Goal: Information Seeking & Learning: Learn about a topic

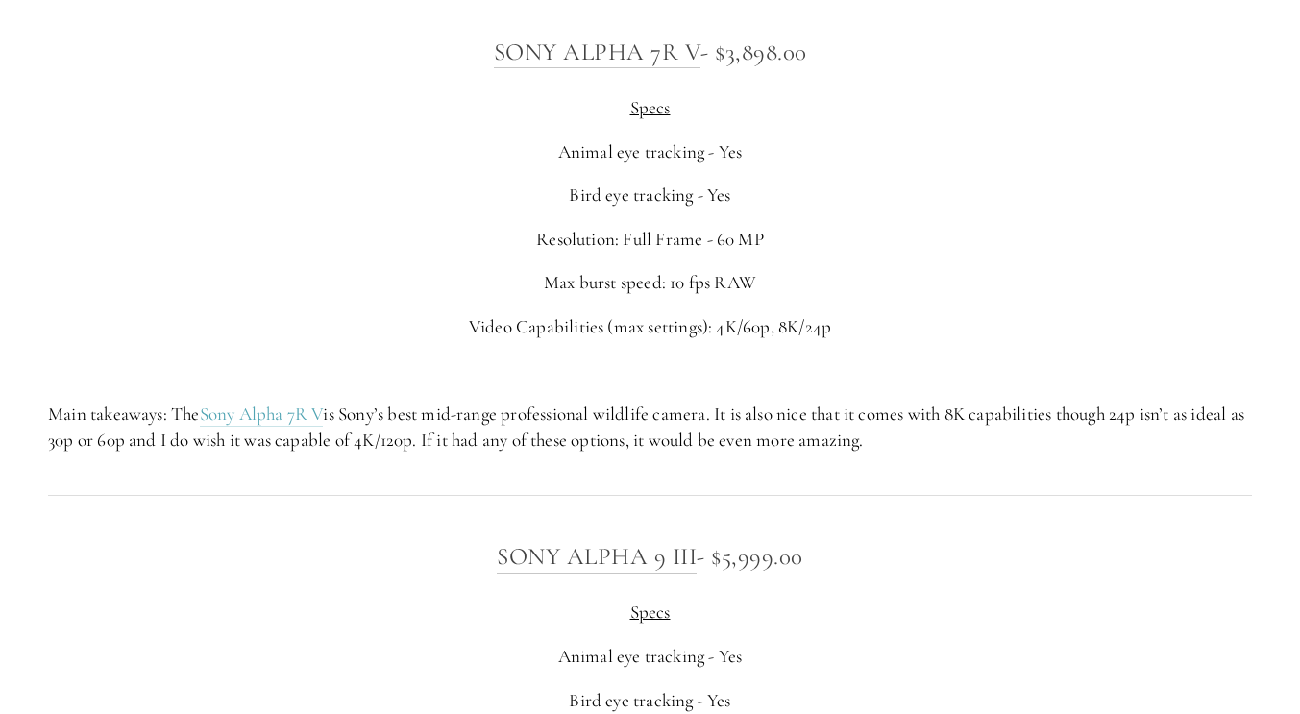
scroll to position [5189, 0]
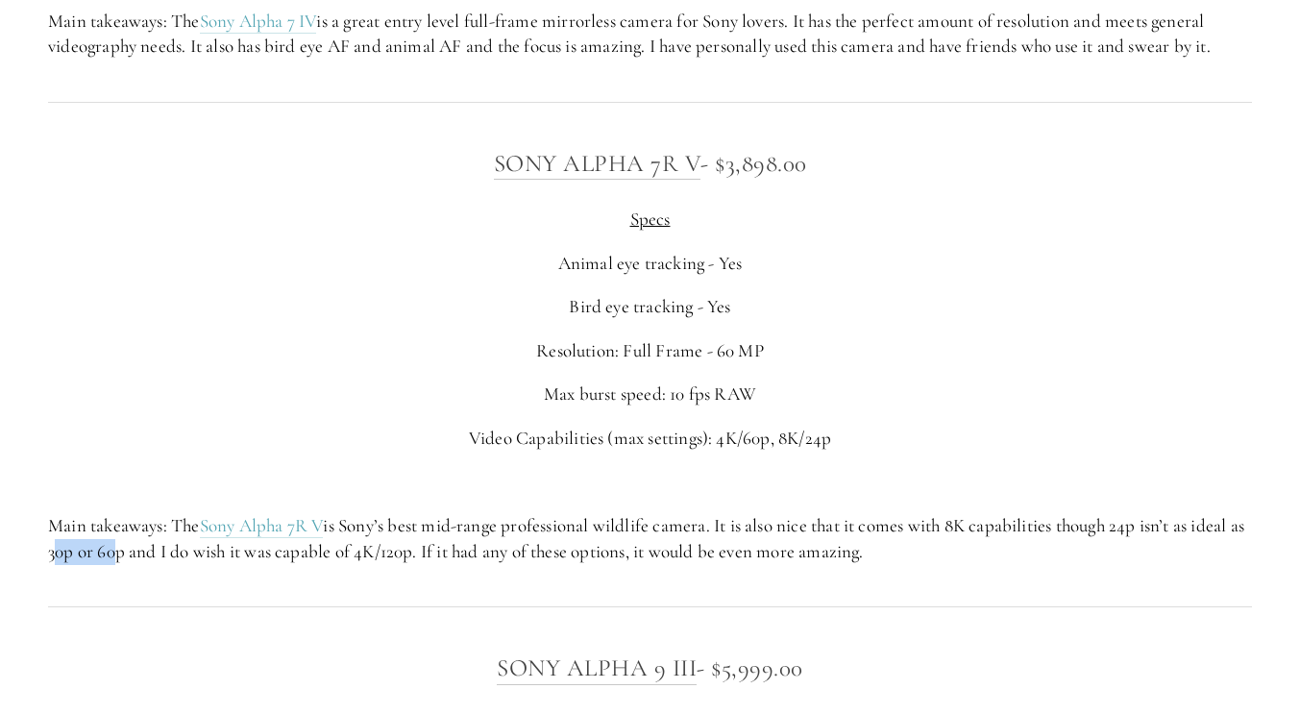
drag, startPoint x: 64, startPoint y: 559, endPoint x: 130, endPoint y: 566, distance: 65.7
click at [129, 566] on div "Sony Alpha 7R V - $3,898.00 Specs Animal eye tracking - Yes Bird eye tracking -…" at bounding box center [650, 354] width 1237 height 453
drag, startPoint x: 189, startPoint y: 561, endPoint x: 405, endPoint y: 562, distance: 216.2
click at [404, 562] on p "Main takeaways: The Sony Alpha 7R V is Sony’s best mid-range professional wildl…" at bounding box center [650, 538] width 1204 height 51
drag, startPoint x: 479, startPoint y: 561, endPoint x: 581, endPoint y: 559, distance: 101.9
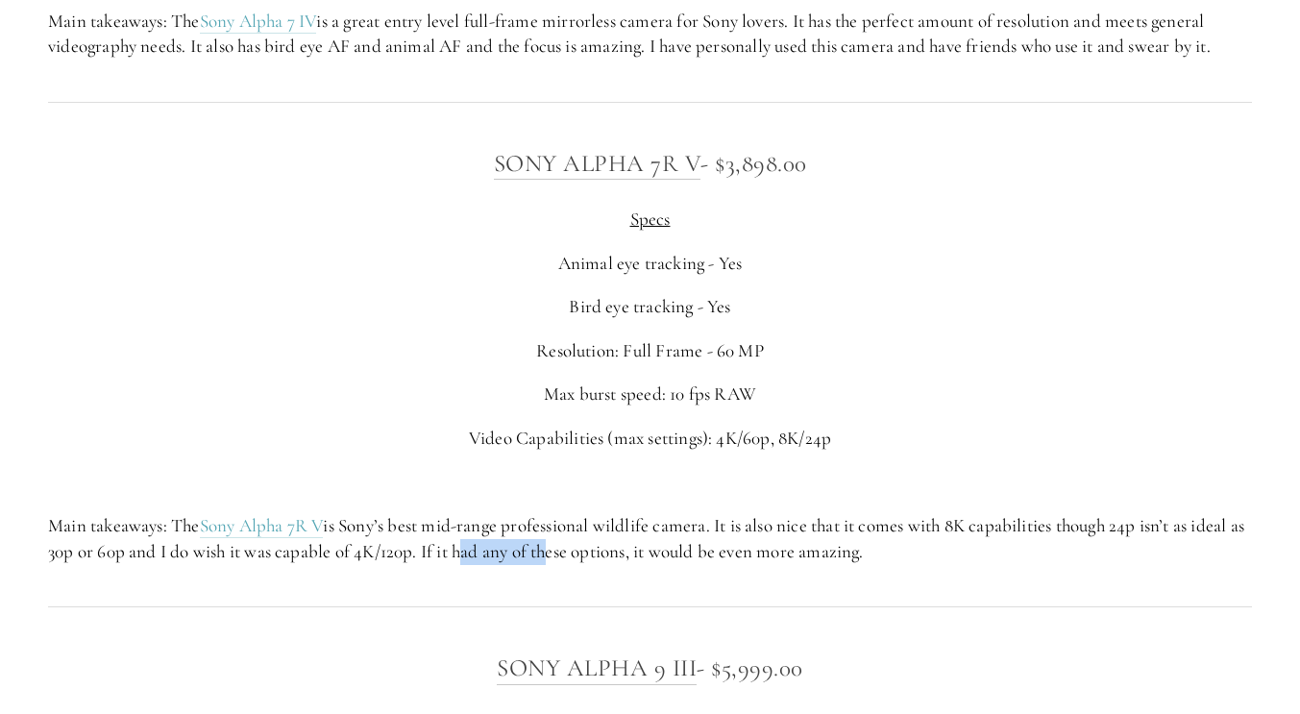
click at [574, 559] on p "Main takeaways: The Sony Alpha 7R V is Sony’s best mid-range professional wildl…" at bounding box center [650, 538] width 1204 height 51
click at [739, 561] on p "Main takeaways: The Sony Alpha 7R V is Sony’s best mid-range professional wildl…" at bounding box center [650, 538] width 1204 height 51
drag, startPoint x: 887, startPoint y: 541, endPoint x: 900, endPoint y: 552, distance: 17.1
click at [893, 545] on p "Main takeaways: The Sony Alpha 7R V is Sony’s best mid-range professional wildl…" at bounding box center [650, 538] width 1204 height 51
click at [957, 551] on p "Main takeaways: The Sony Alpha 7R V is Sony’s best mid-range professional wildl…" at bounding box center [650, 538] width 1204 height 51
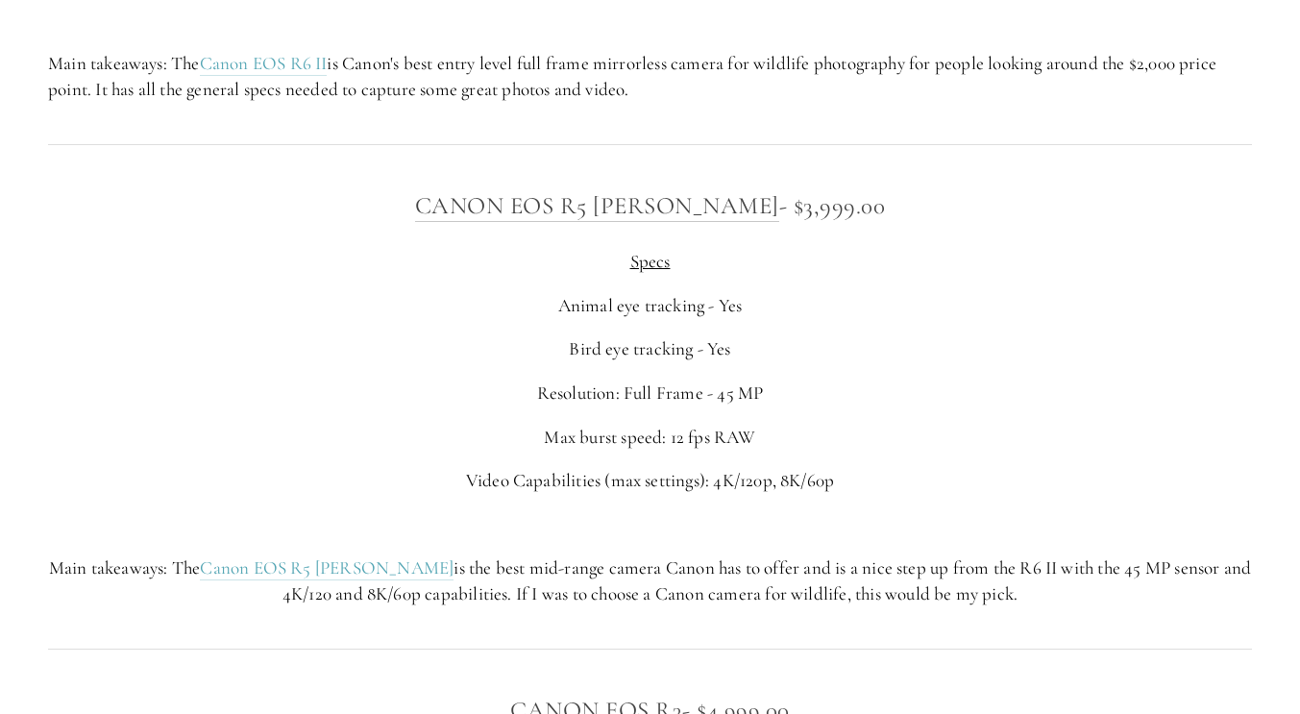
scroll to position [6918, 0]
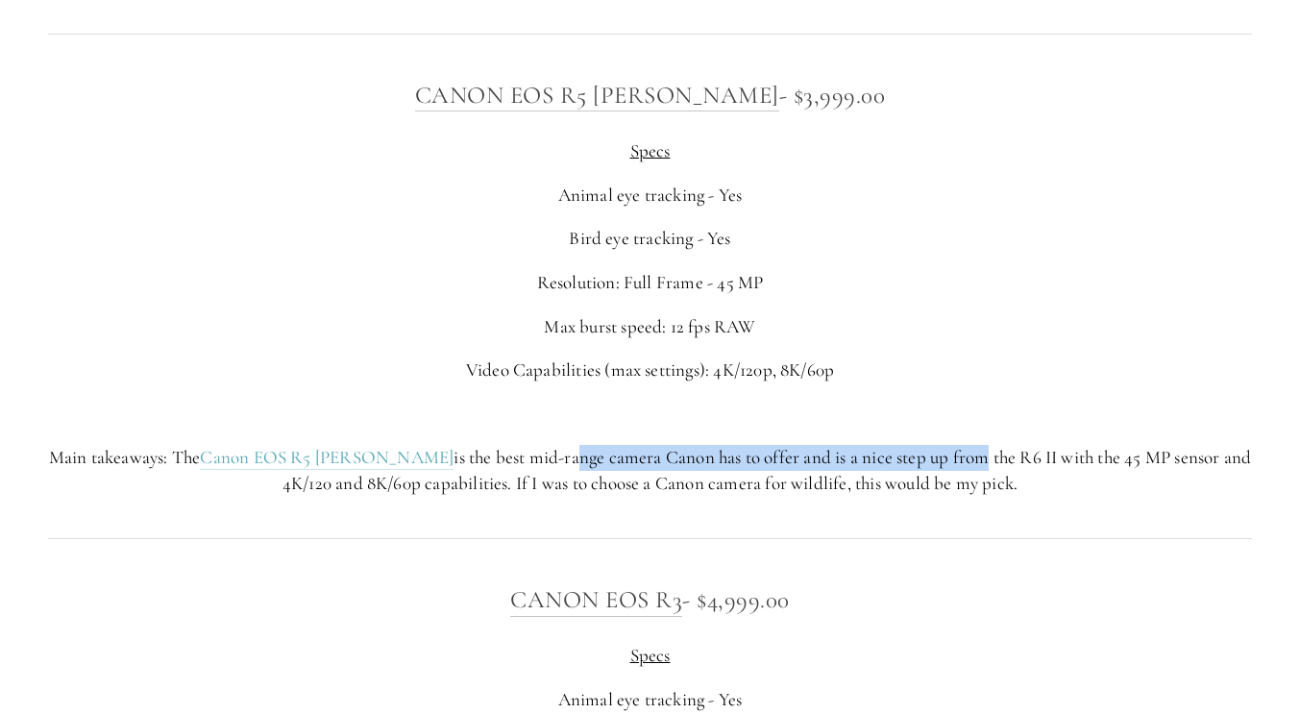
drag, startPoint x: 504, startPoint y: 459, endPoint x: 958, endPoint y: 458, distance: 454.5
click at [924, 458] on p "Main takeaways: The Canon EOS R5 [PERSON_NAME] is the best mid-range camera Can…" at bounding box center [650, 470] width 1204 height 51
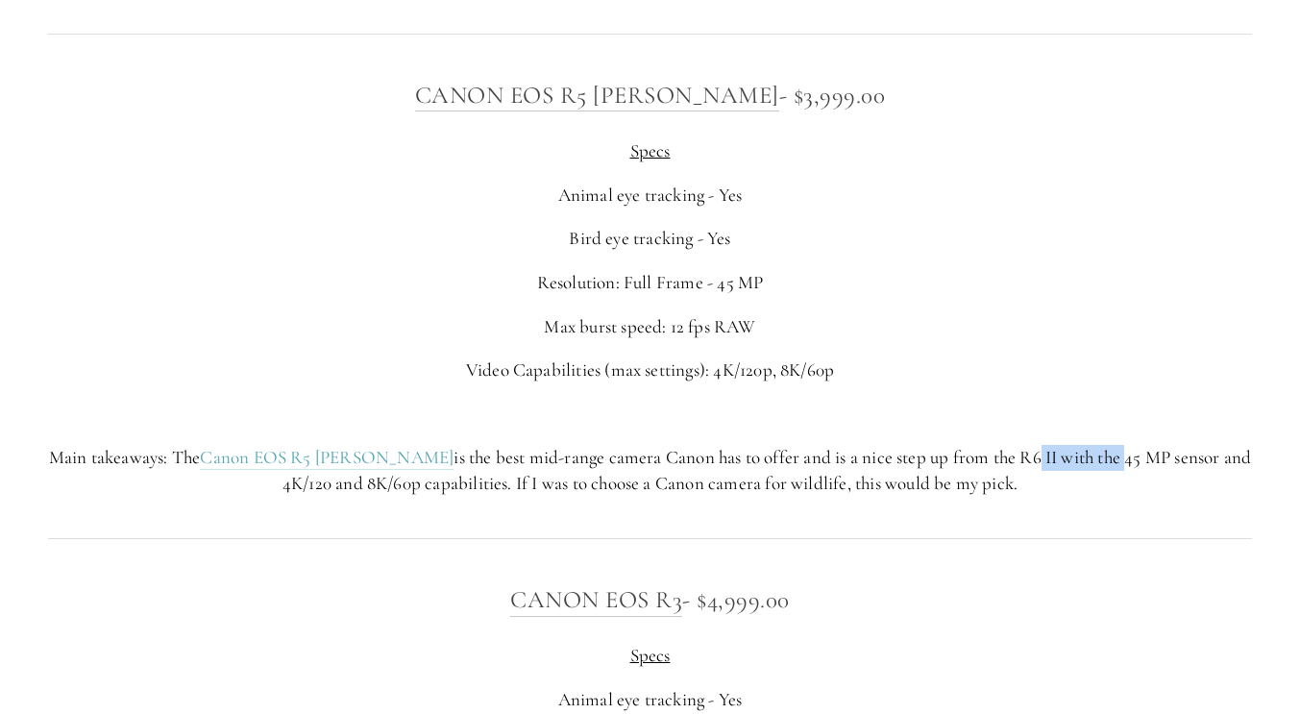
drag, startPoint x: 964, startPoint y: 460, endPoint x: 1084, endPoint y: 462, distance: 120.1
click at [1074, 462] on p "Main takeaways: The Canon EOS R5 [PERSON_NAME] is the best mid-range camera Can…" at bounding box center [650, 470] width 1204 height 51
click at [1105, 464] on p "Main takeaways: The Canon EOS R5 [PERSON_NAME] is the best mid-range camera Can…" at bounding box center [650, 470] width 1204 height 51
drag, startPoint x: 313, startPoint y: 492, endPoint x: 489, endPoint y: 491, distance: 175.8
click at [477, 496] on p "Main takeaways: The Canon EOS R5 [PERSON_NAME] is the best mid-range camera Can…" at bounding box center [650, 470] width 1204 height 51
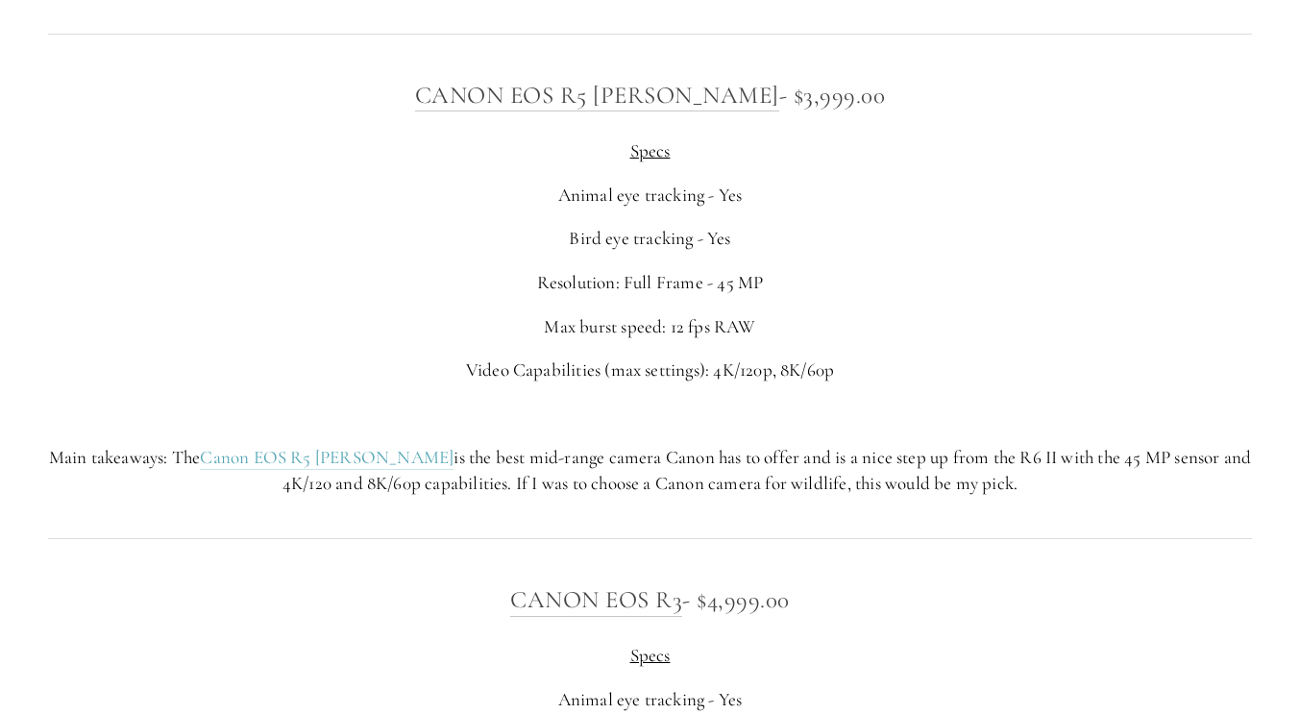
click at [514, 485] on p "Main takeaways: The Canon EOS R5 [PERSON_NAME] is the best mid-range camera Can…" at bounding box center [650, 470] width 1204 height 51
drag, startPoint x: 623, startPoint y: 481, endPoint x: 845, endPoint y: 495, distance: 222.4
click at [841, 495] on p "Main takeaways: The Canon EOS R5 [PERSON_NAME] is the best mid-range camera Can…" at bounding box center [650, 470] width 1204 height 51
click at [873, 495] on p "Main takeaways: The Canon EOS R5 [PERSON_NAME] is the best mid-range camera Can…" at bounding box center [650, 470] width 1204 height 51
drag, startPoint x: 1023, startPoint y: 491, endPoint x: 1033, endPoint y: 489, distance: 9.8
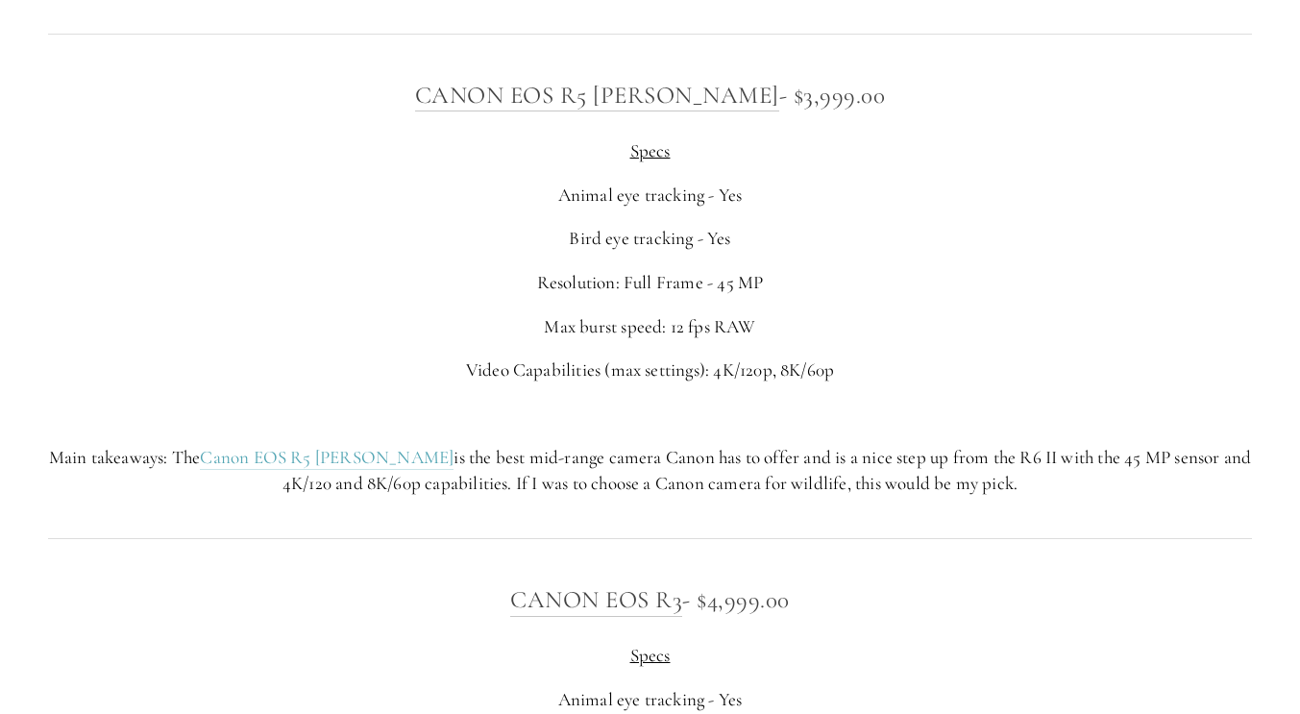
click at [1024, 491] on p "Main takeaways: The Canon EOS R5 [PERSON_NAME] is the best mid-range camera Can…" at bounding box center [650, 470] width 1204 height 51
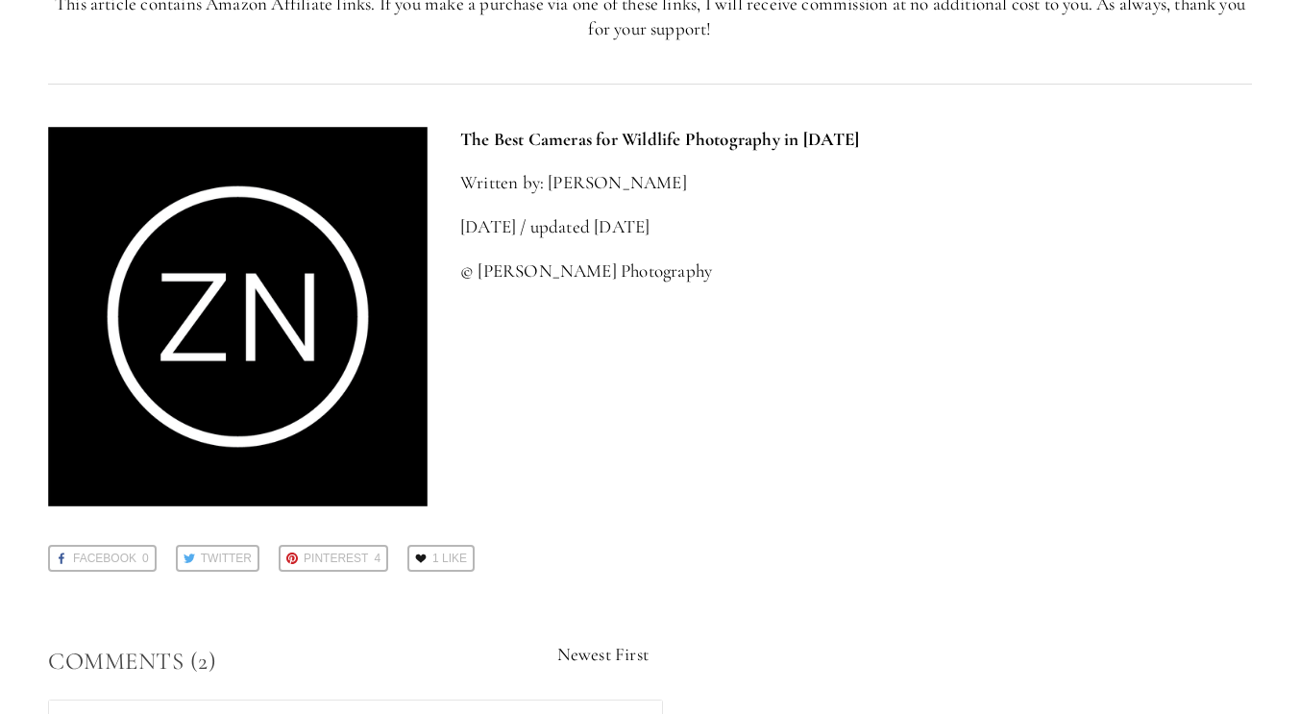
scroll to position [8456, 0]
